Goal: Book appointment/travel/reservation

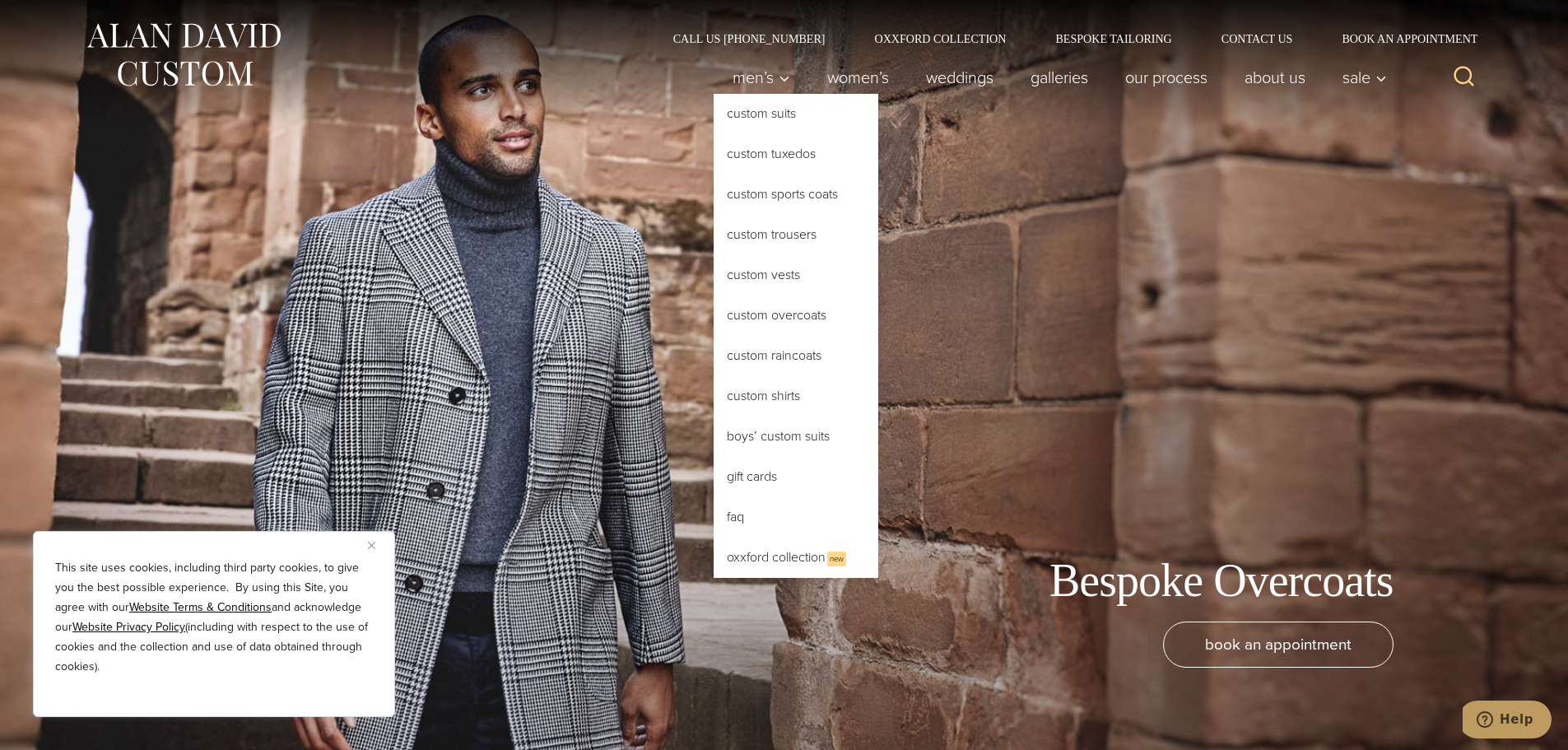
click at [795, 304] on link "Custom Overcoats" at bounding box center [796, 315] width 164 height 40
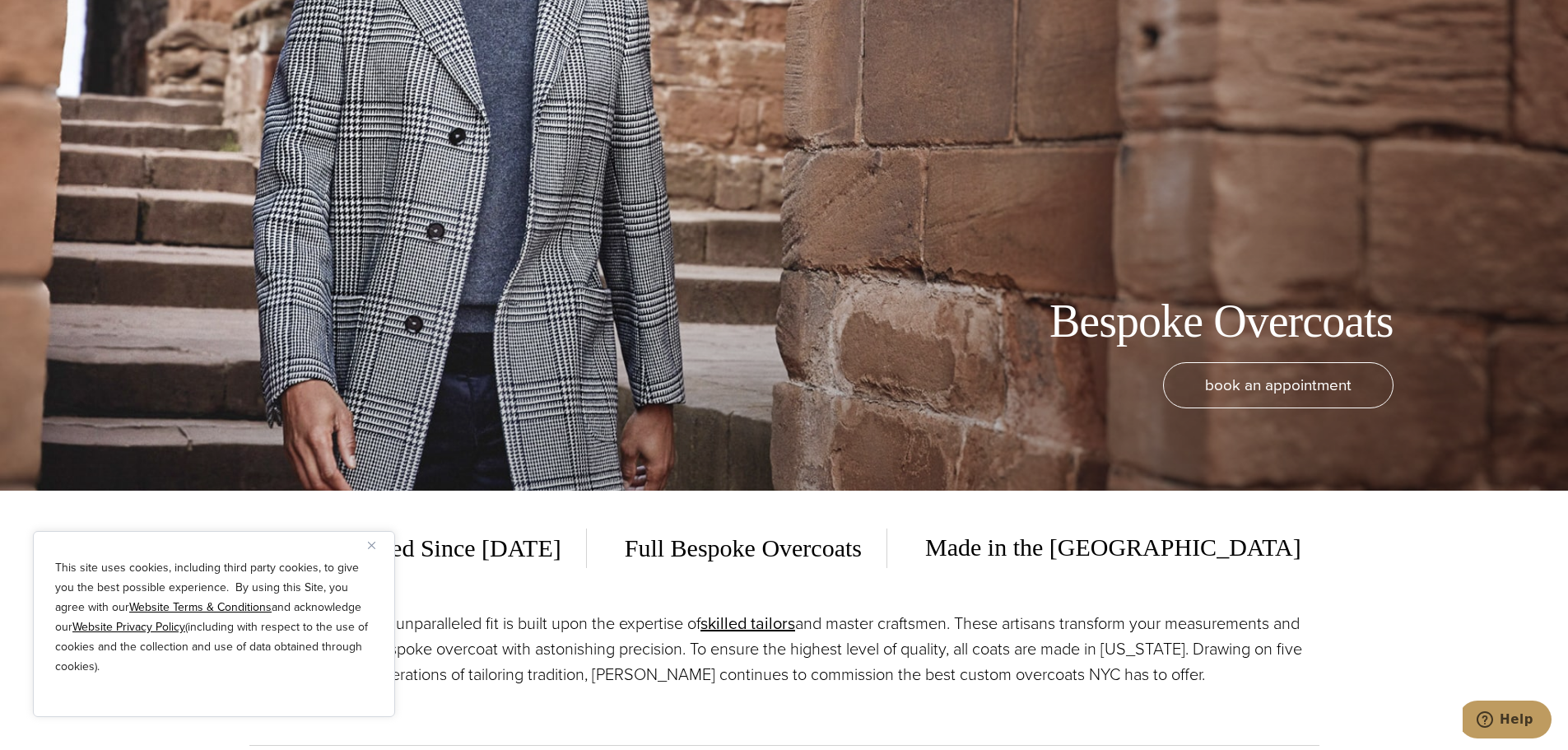
scroll to position [329, 0]
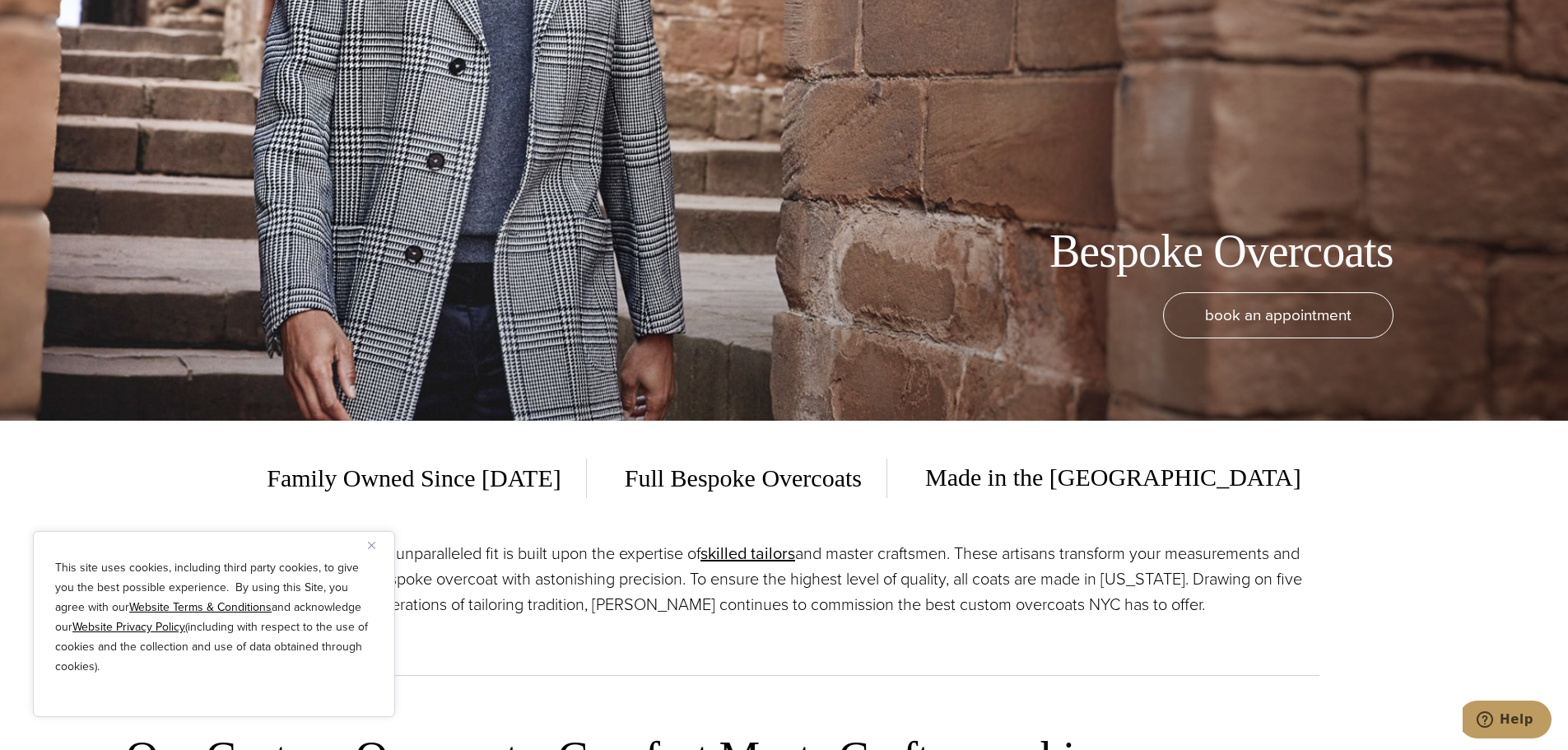
click at [373, 546] on img "Close" at bounding box center [372, 546] width 8 height 8
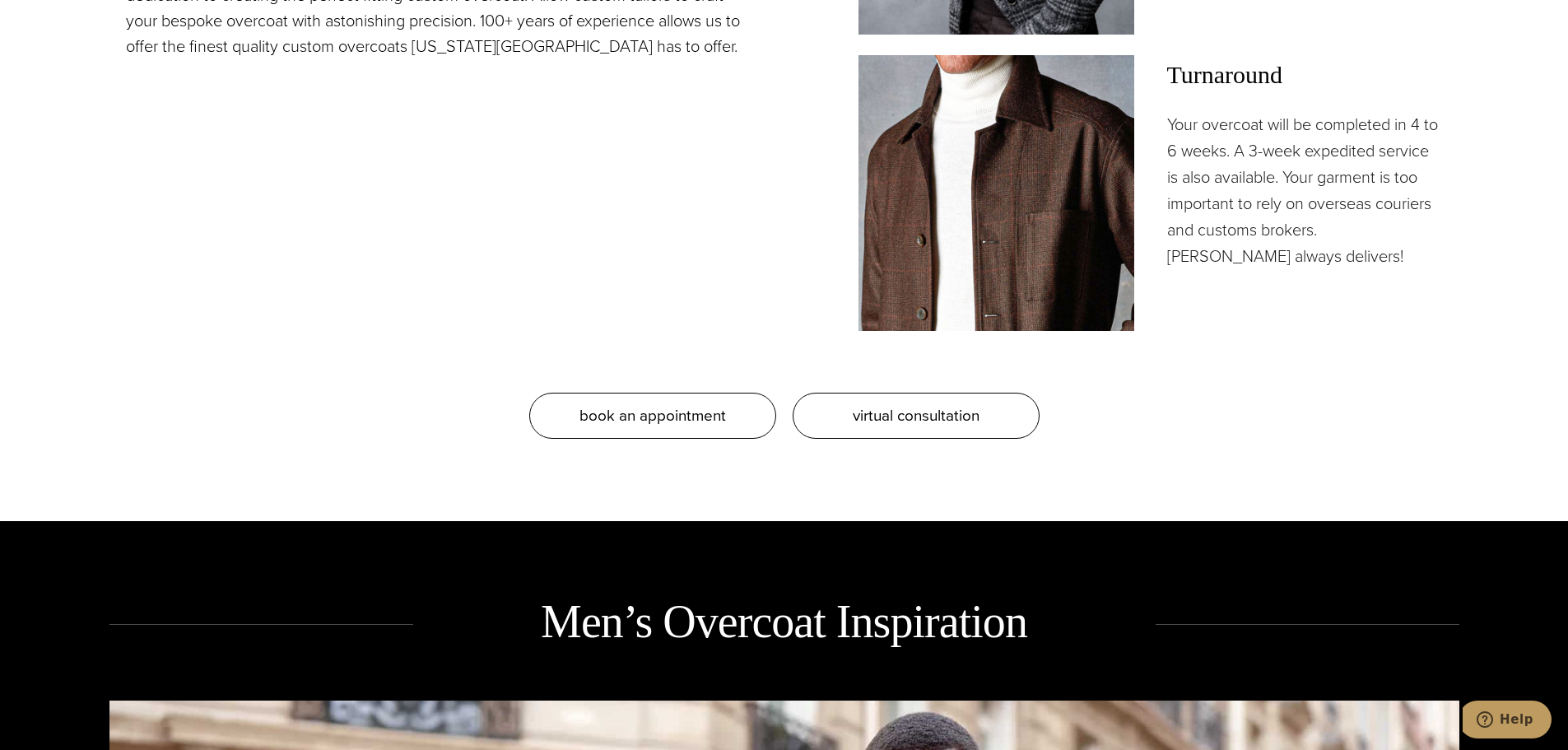
scroll to position [1811, 0]
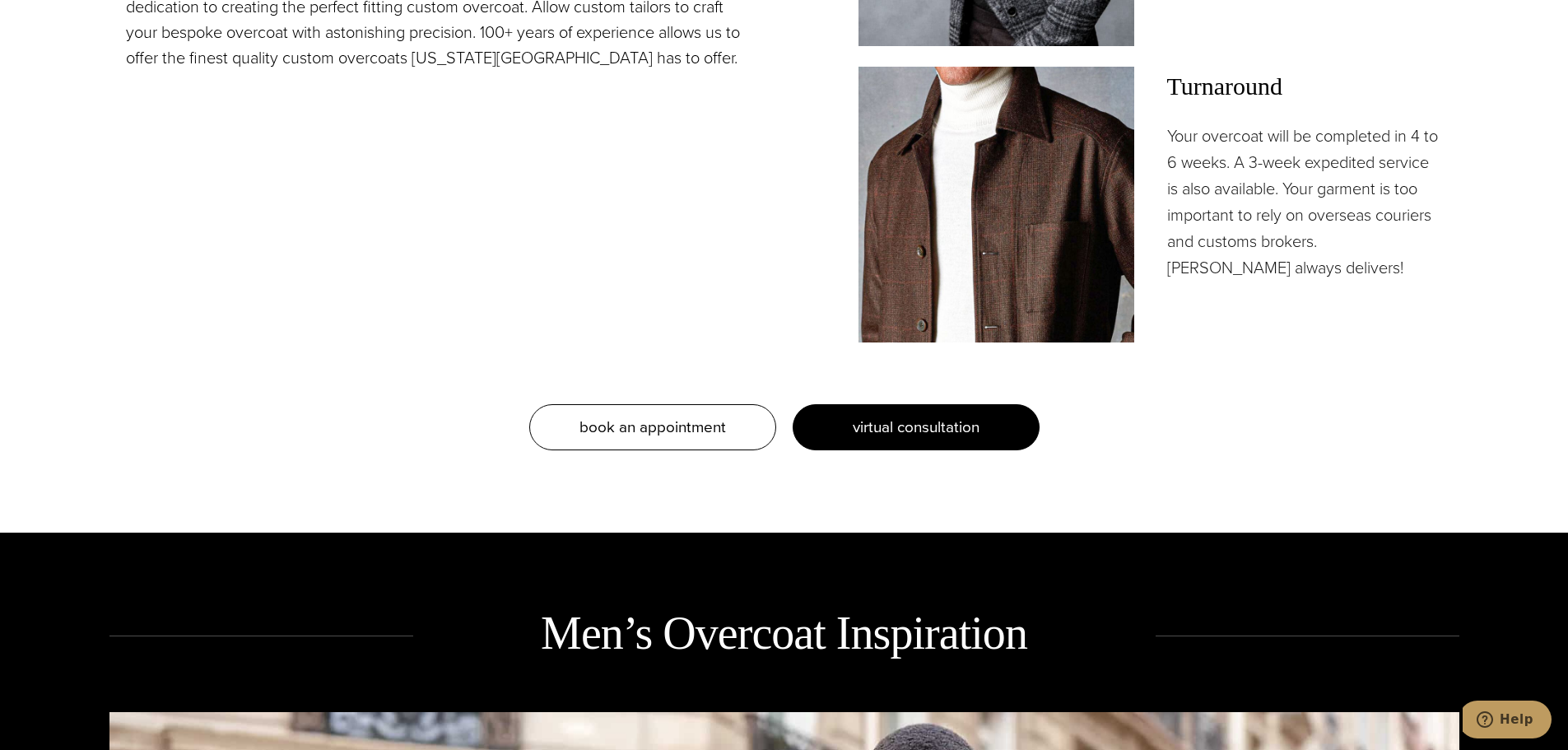
click at [902, 431] on span "virtual consultation" at bounding box center [916, 427] width 126 height 24
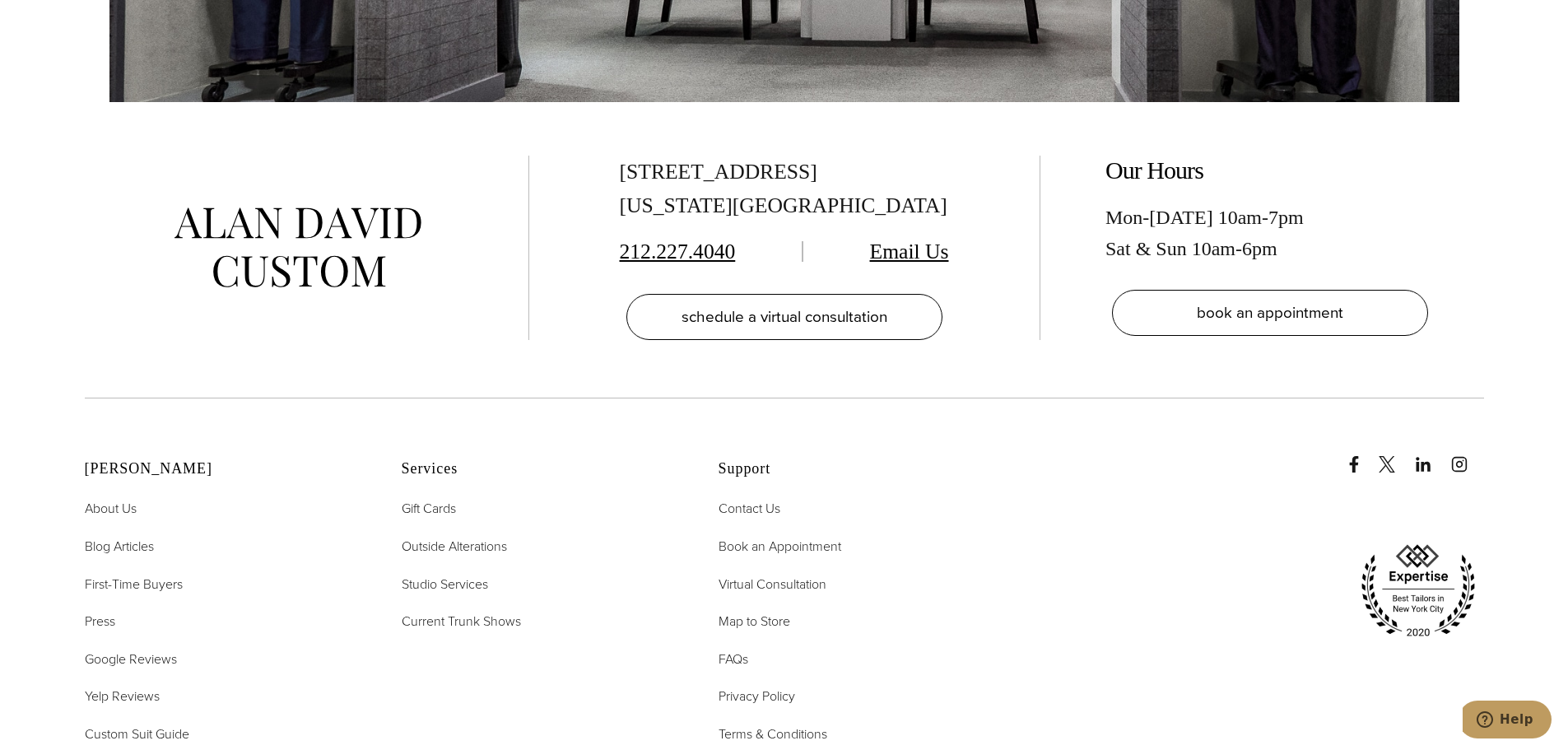
scroll to position [4034, 0]
